Goal: Task Accomplishment & Management: Manage account settings

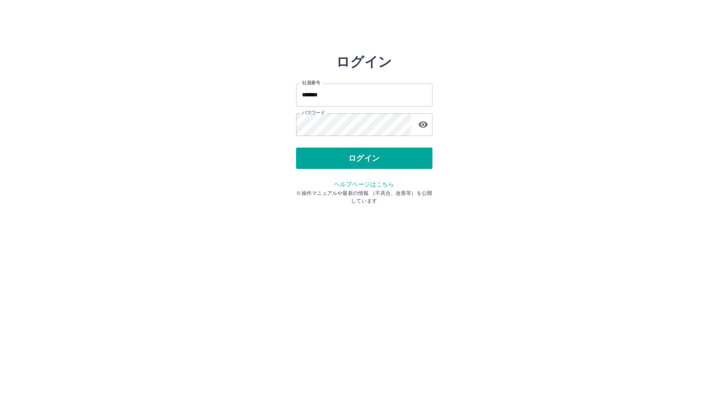
click at [326, 160] on button "ログイン" at bounding box center [364, 158] width 136 height 21
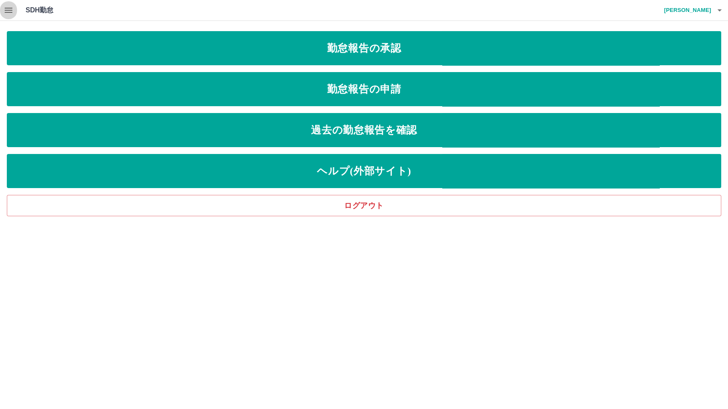
click at [7, 13] on icon "button" at bounding box center [8, 10] width 10 height 10
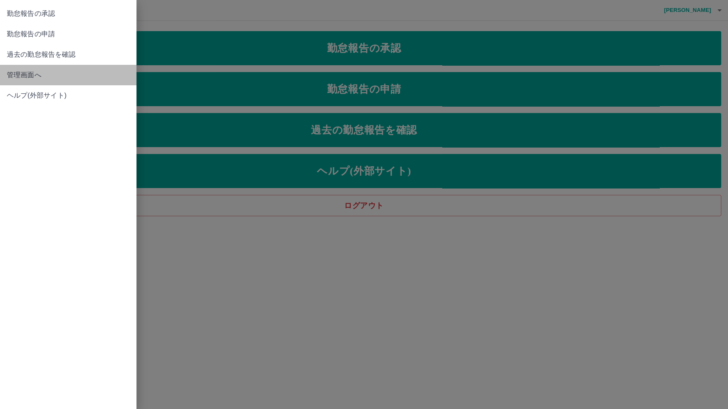
click at [23, 80] on span "管理画面へ" at bounding box center [68, 75] width 123 height 10
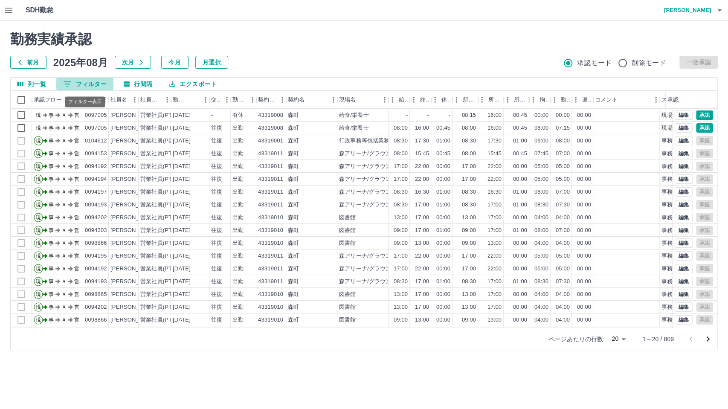
click at [93, 87] on button "0 フィルター" at bounding box center [84, 84] width 57 height 13
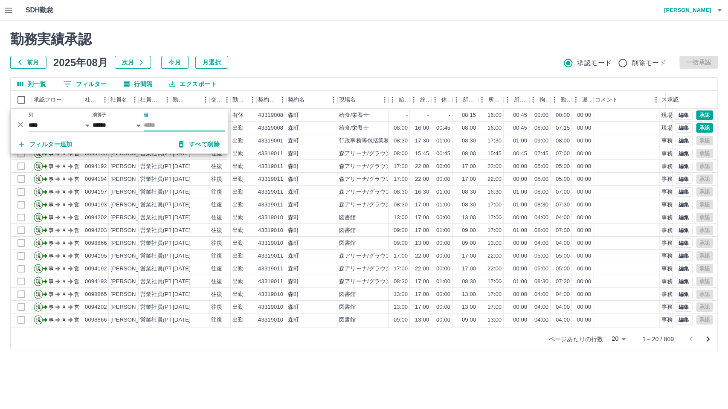
click at [148, 121] on input "値" at bounding box center [184, 125] width 81 height 12
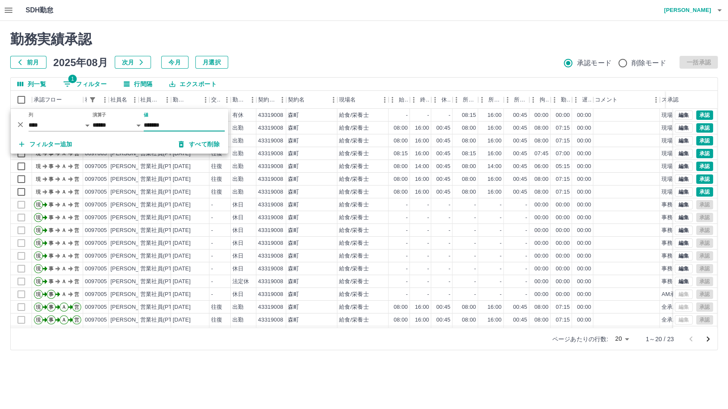
type input "*******"
click at [310, 67] on div "前月 2025年08月 次月 今月 月選択 承認モード 削除モード 一括承認" at bounding box center [364, 62] width 708 height 13
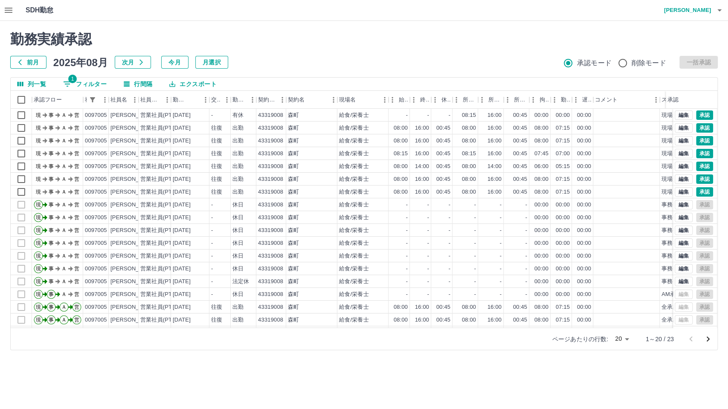
scroll to position [44, 0]
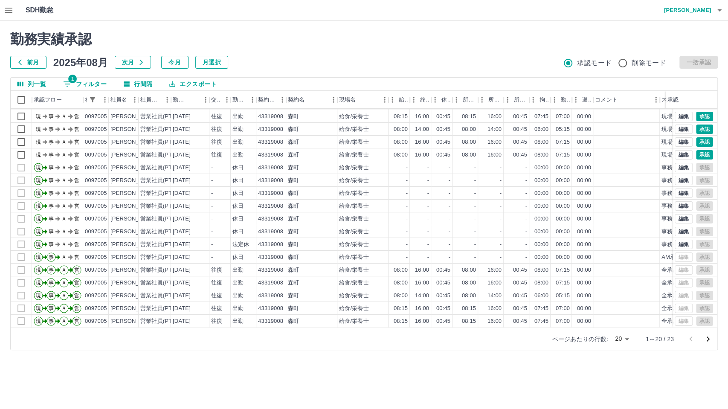
click at [621, 337] on body "SDH勤怠 [PERSON_NAME] 勤務実績承認 前月 [DATE] 次月 今月 月選択 承認モード 削除モード 一括承認 列一覧 1 フィルター 行間隔…" at bounding box center [364, 180] width 728 height 360
click at [619, 343] on li "50" at bounding box center [621, 344] width 29 height 15
type input "**"
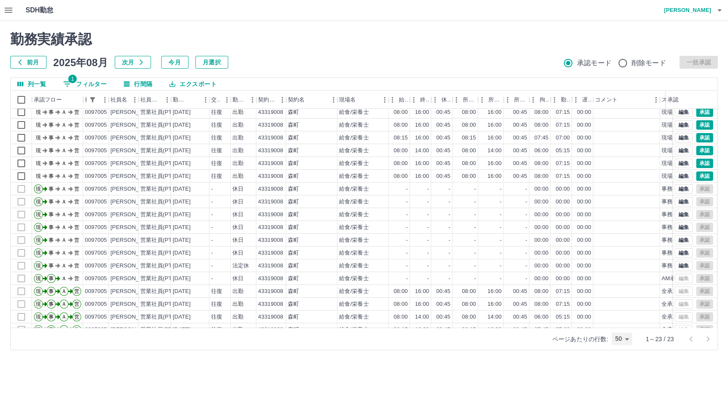
scroll to position [0, 0]
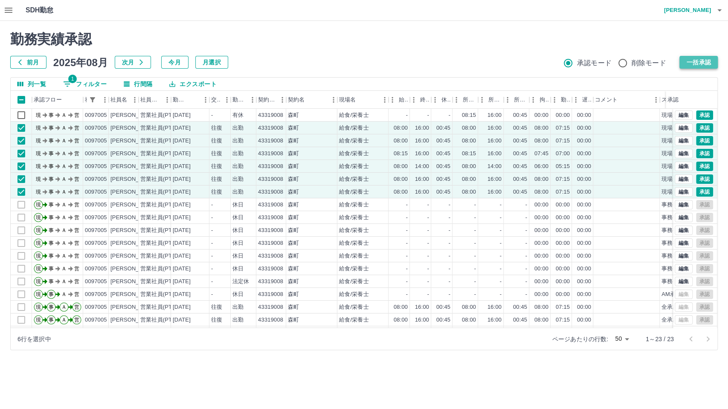
click at [686, 62] on button "一括承認" at bounding box center [698, 62] width 38 height 13
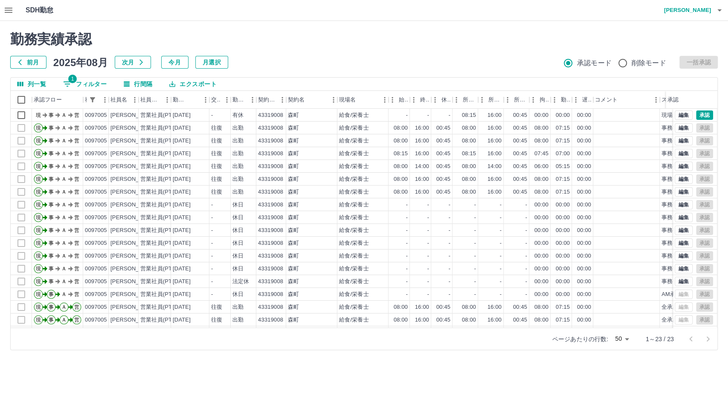
click at [79, 84] on button "1 フィルター" at bounding box center [84, 84] width 57 height 13
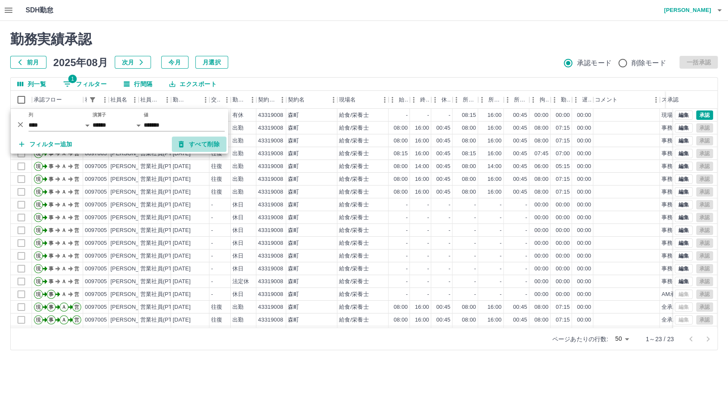
click at [197, 142] on button "すべて削除" at bounding box center [199, 143] width 55 height 15
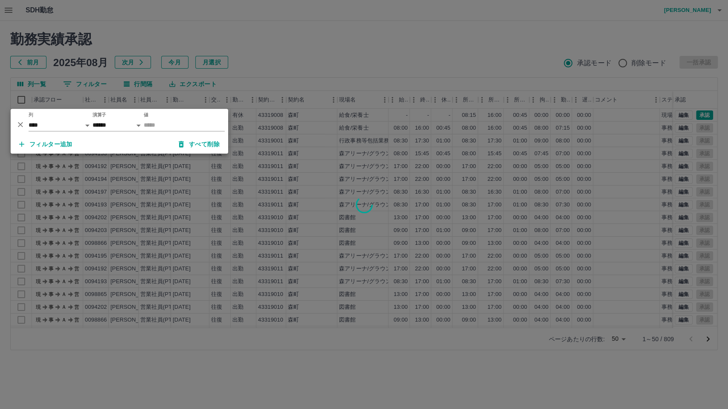
click at [329, 71] on div at bounding box center [364, 204] width 728 height 409
